Goal: Task Accomplishment & Management: Use online tool/utility

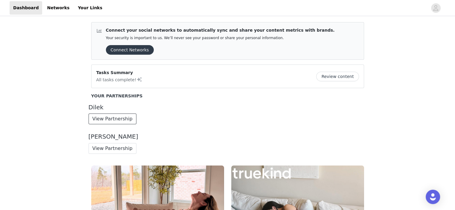
click at [112, 117] on button "View Partnership" at bounding box center [112, 119] width 48 height 11
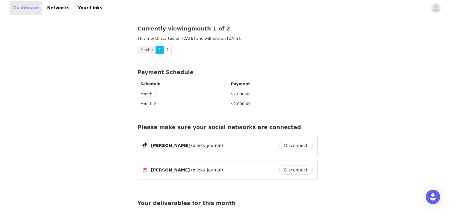
click at [17, 8] on link "Dashboard" at bounding box center [26, 7] width 33 height 13
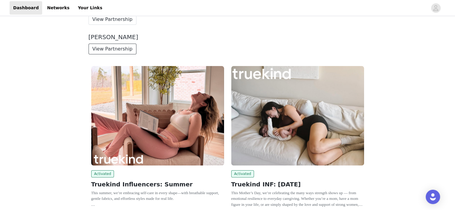
click at [101, 51] on button "View Partnership" at bounding box center [112, 49] width 48 height 11
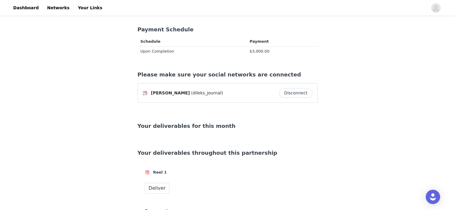
scroll to position [44, 0]
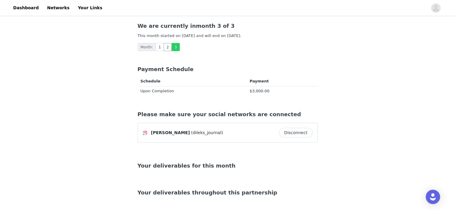
click at [164, 48] on link "2" at bounding box center [168, 47] width 8 height 8
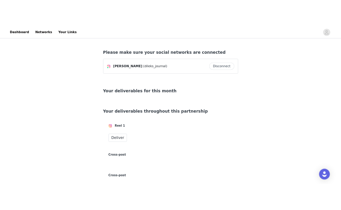
scroll to position [184, 0]
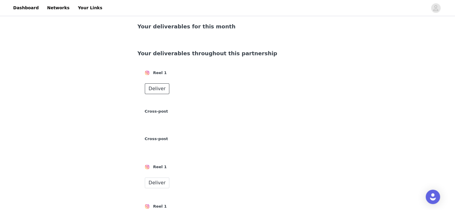
click at [159, 89] on span "Deliver" at bounding box center [157, 88] width 17 height 7
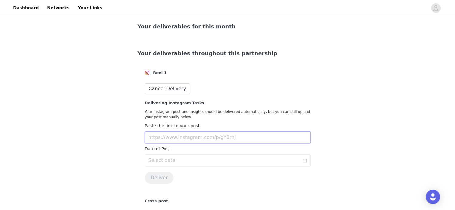
click at [176, 136] on input "text" at bounding box center [228, 138] width 166 height 12
paste input "[URL][DOMAIN_NAME]"
type input "[URL][DOMAIN_NAME]"
click at [181, 162] on input at bounding box center [228, 161] width 166 height 12
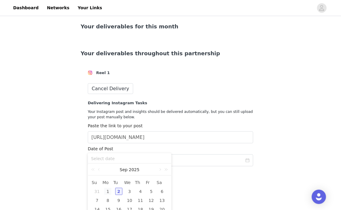
click at [110, 193] on div "1" at bounding box center [107, 191] width 7 height 7
type input "[DATE]"
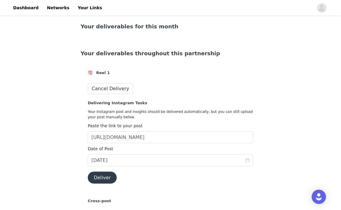
click at [57, 159] on div "Assets Please take a look at the following assets: Dilek x Truekind Proposal Q3…" at bounding box center [170, 140] width 341 height 612
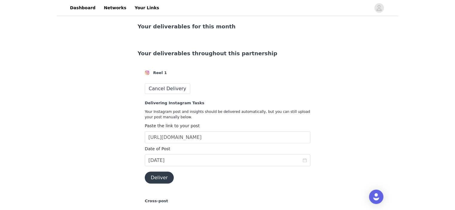
scroll to position [224, 0]
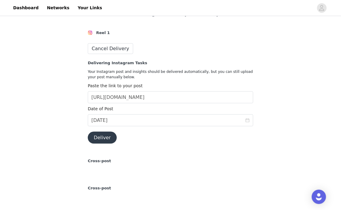
click at [100, 142] on button "Deliver" at bounding box center [102, 138] width 29 height 12
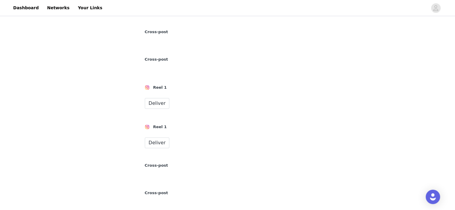
scroll to position [144, 0]
